Goal: Task Accomplishment & Management: Manage account settings

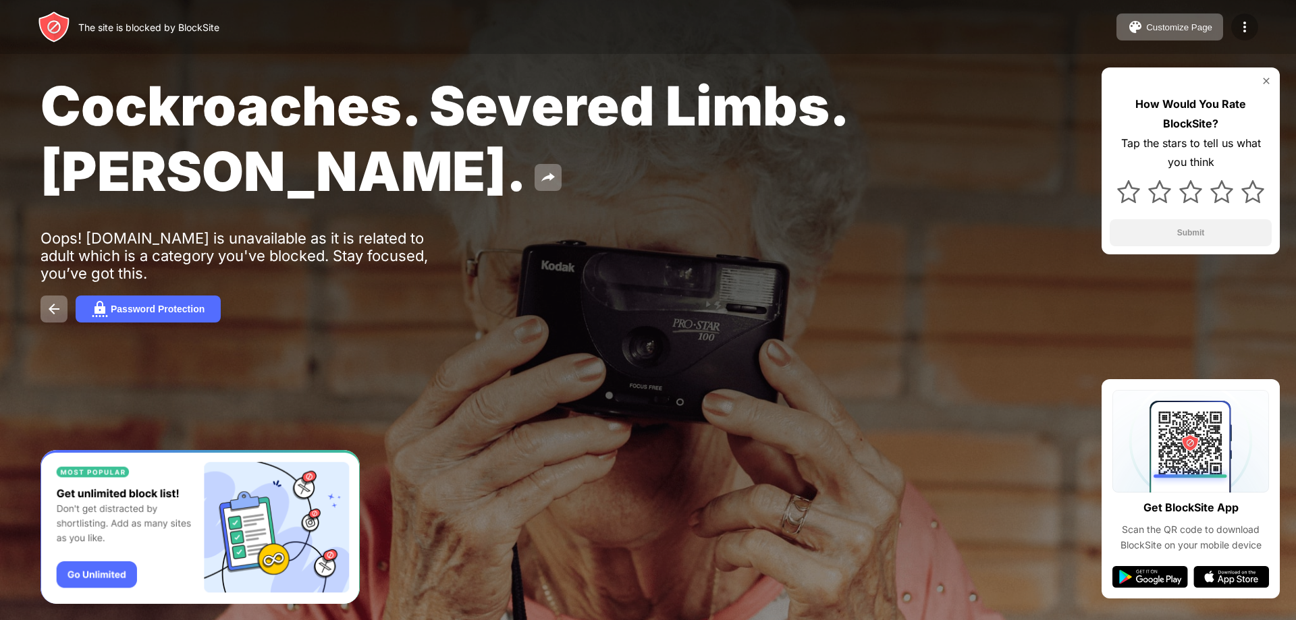
click at [1242, 26] on img at bounding box center [1245, 27] width 16 height 16
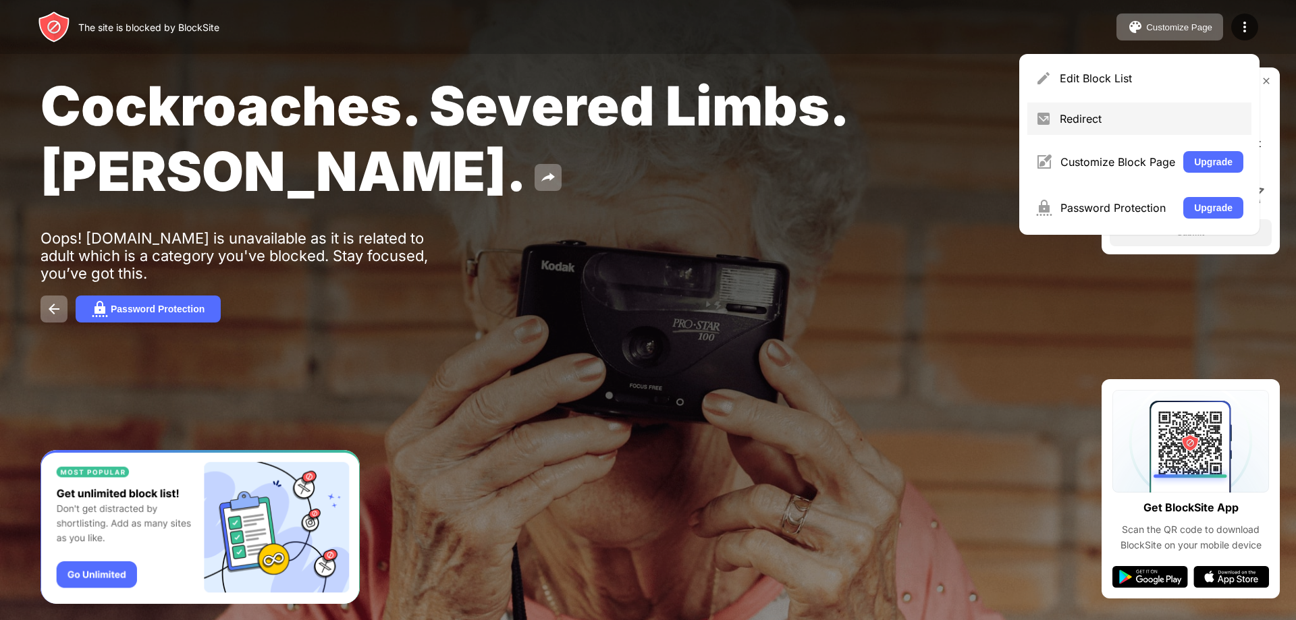
click at [1072, 120] on div "Redirect" at bounding box center [1152, 119] width 184 height 14
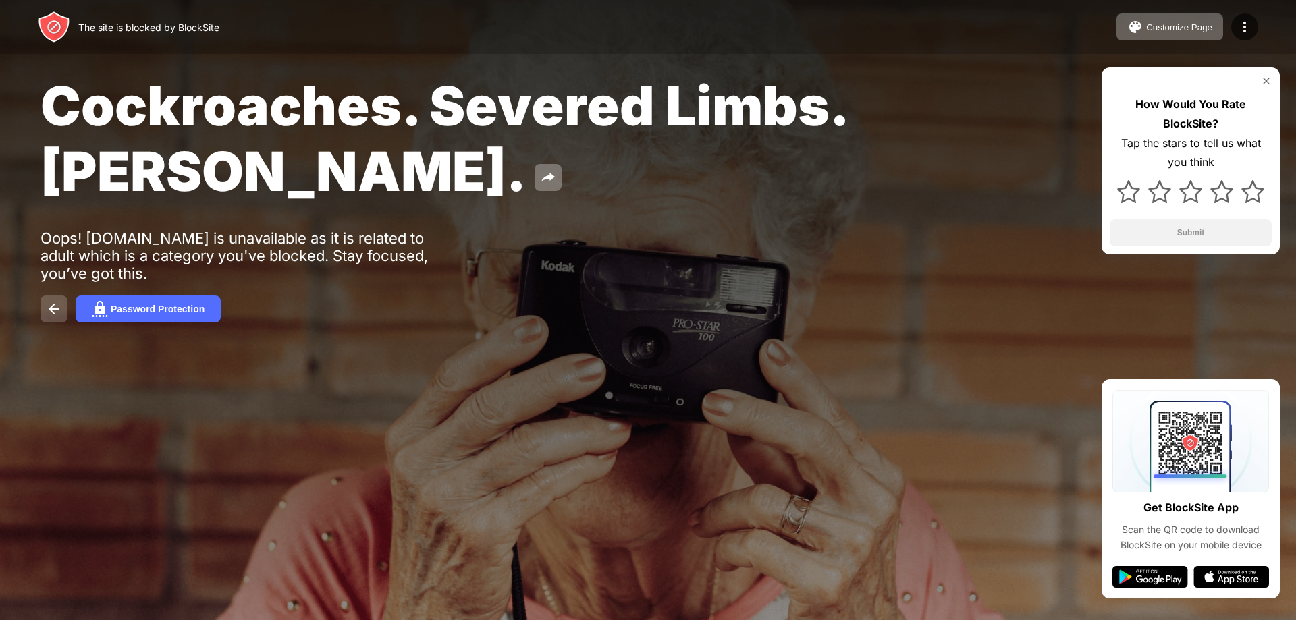
click at [61, 312] on img at bounding box center [54, 309] width 16 height 16
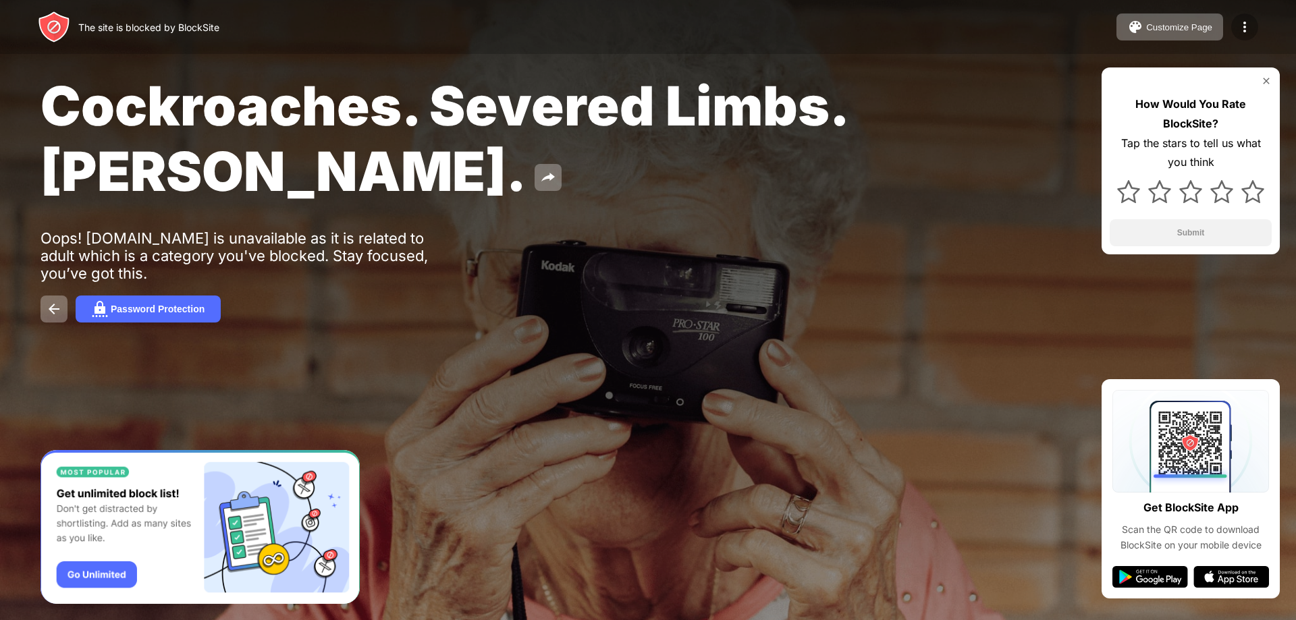
click at [1241, 24] on img at bounding box center [1245, 27] width 16 height 16
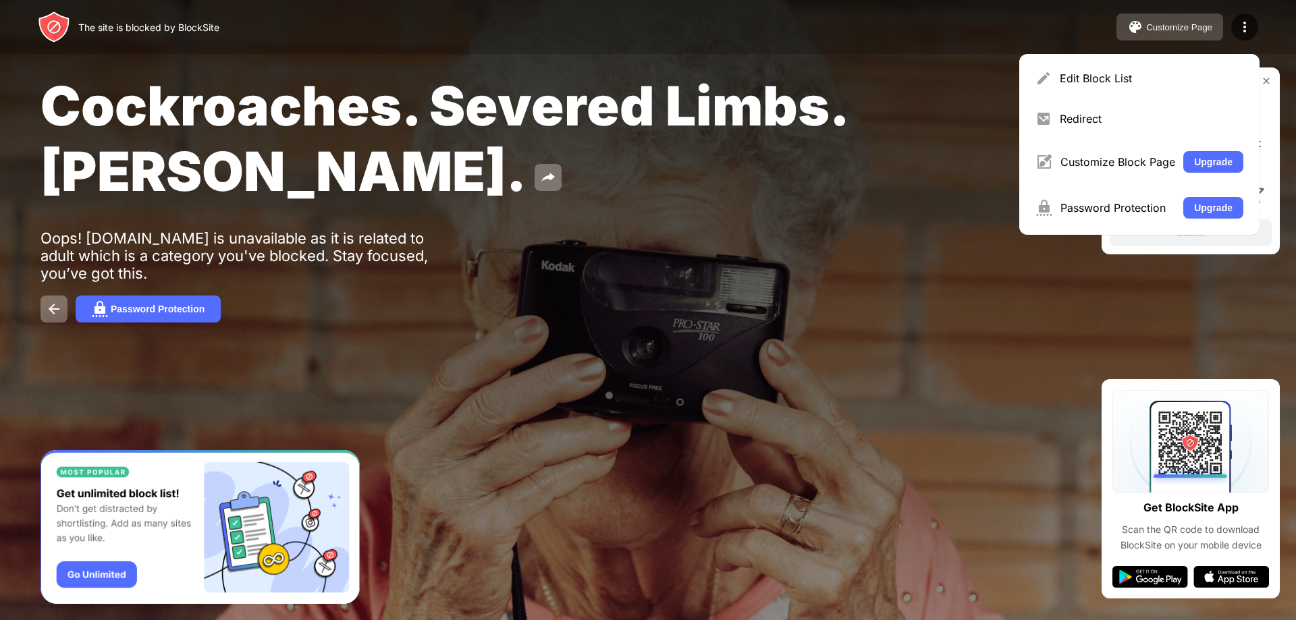
click at [1183, 30] on div "Customize Page" at bounding box center [1179, 27] width 66 height 10
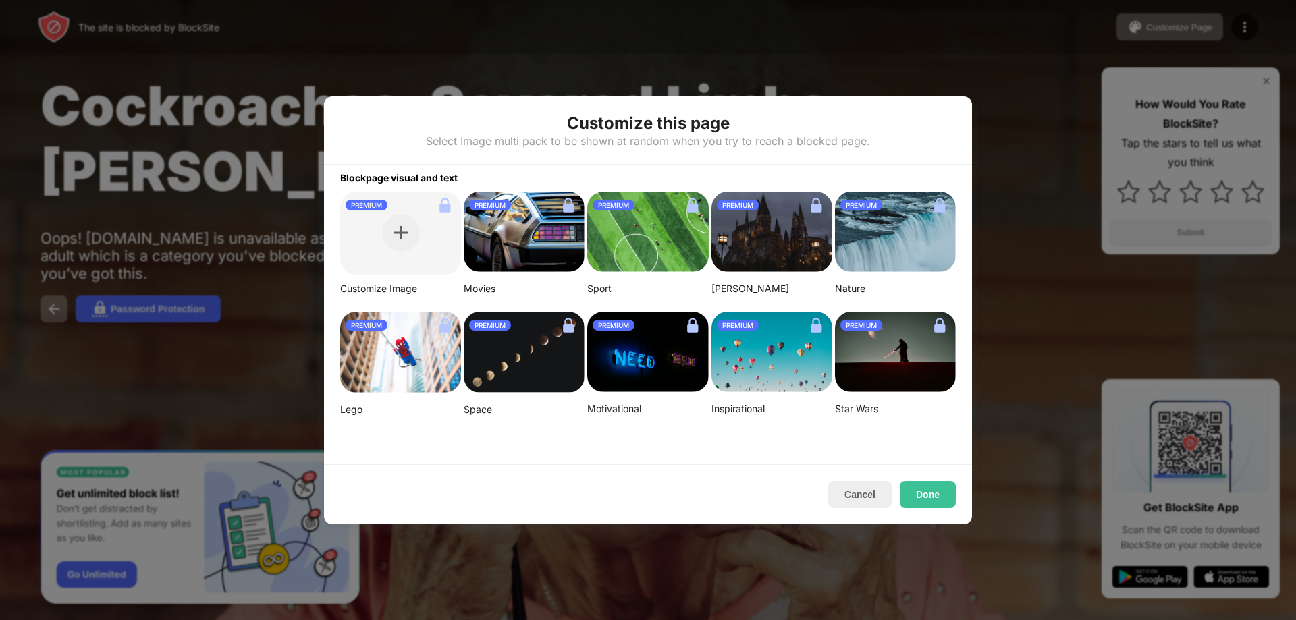
click at [1056, 173] on div at bounding box center [648, 310] width 1296 height 620
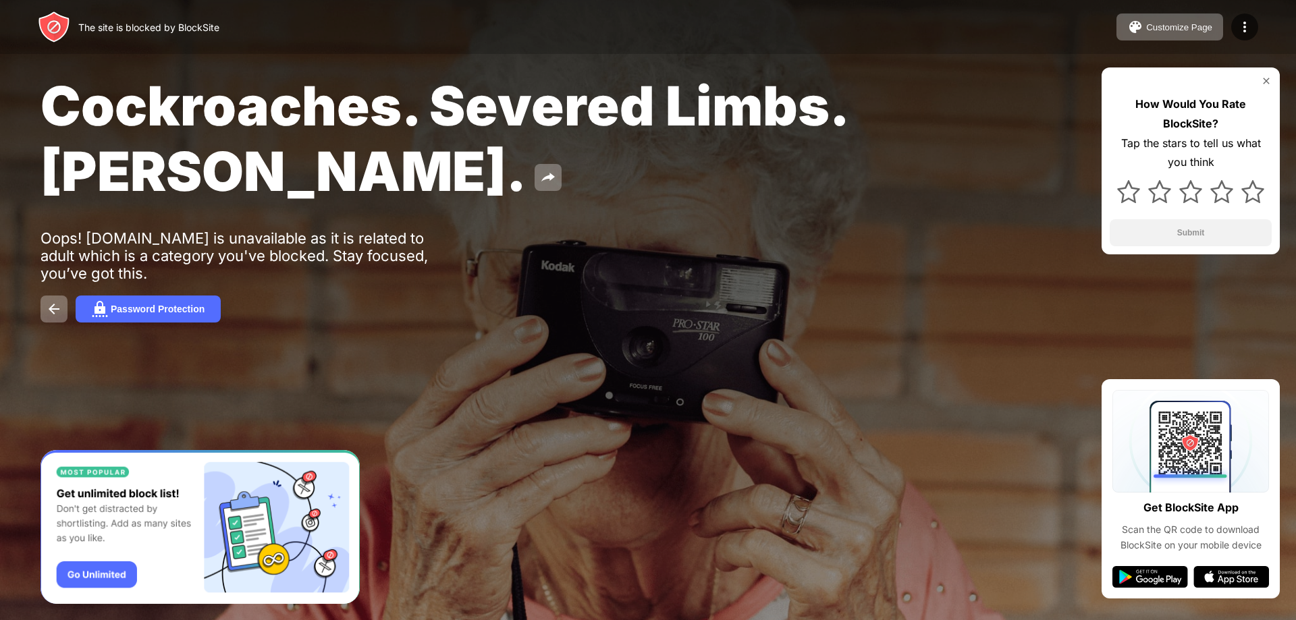
click at [76, 26] on div "The site is blocked by BlockSite" at bounding box center [129, 27] width 182 height 32
click at [45, 24] on img at bounding box center [54, 27] width 32 height 32
drag, startPoint x: 1133, startPoint y: 0, endPoint x: 208, endPoint y: 29, distance: 925.2
click at [208, 29] on div "The site is blocked by BlockSite" at bounding box center [148, 27] width 141 height 11
